Goal: Find specific page/section: Find specific page/section

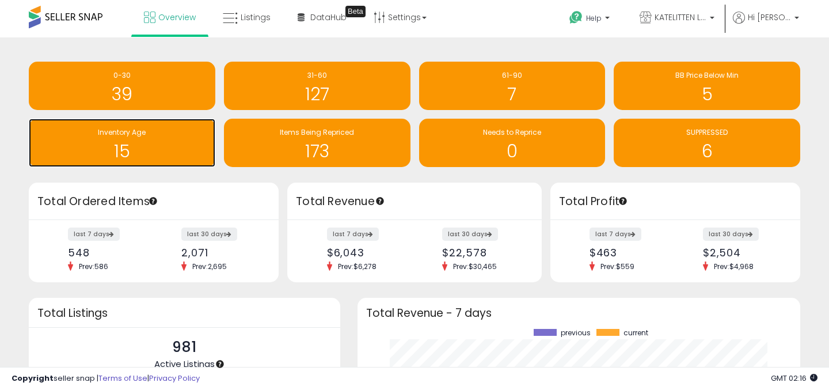
click at [151, 150] on h1 "15" at bounding box center [122, 151] width 175 height 19
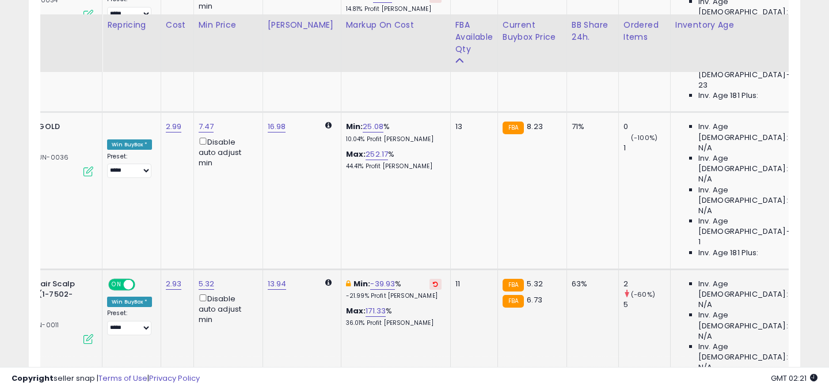
scroll to position [292, 0]
